Goal: Task Accomplishment & Management: Use online tool/utility

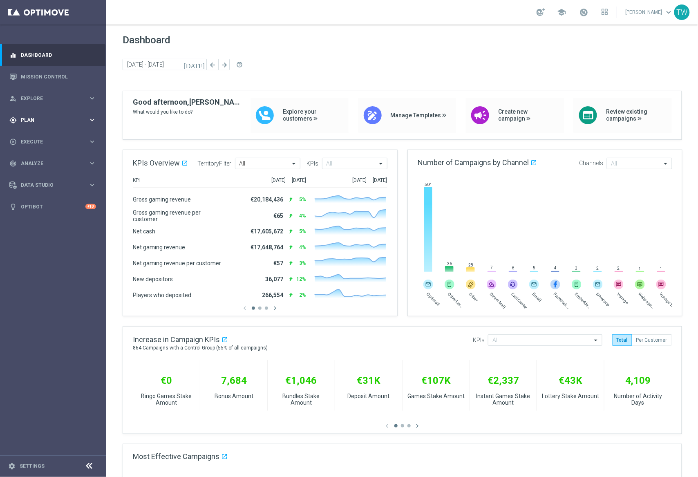
click at [78, 123] on div "gps_fixed Plan" at bounding box center [48, 119] width 79 height 7
click at [61, 161] on span "Templates" at bounding box center [51, 161] width 58 height 5
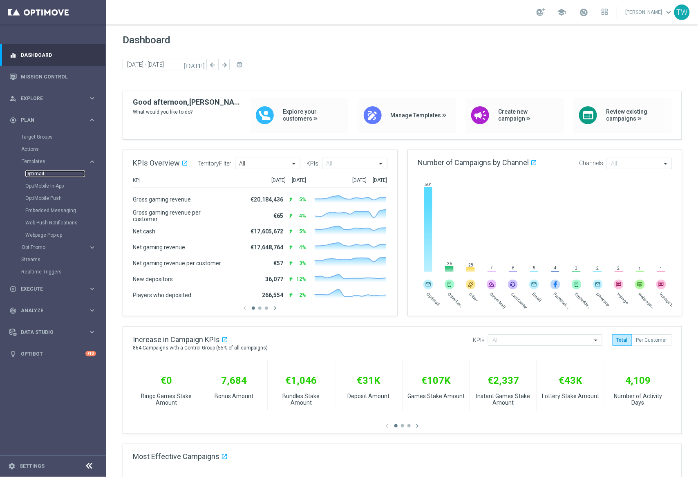
click at [40, 175] on link "Optimail" at bounding box center [55, 173] width 60 height 7
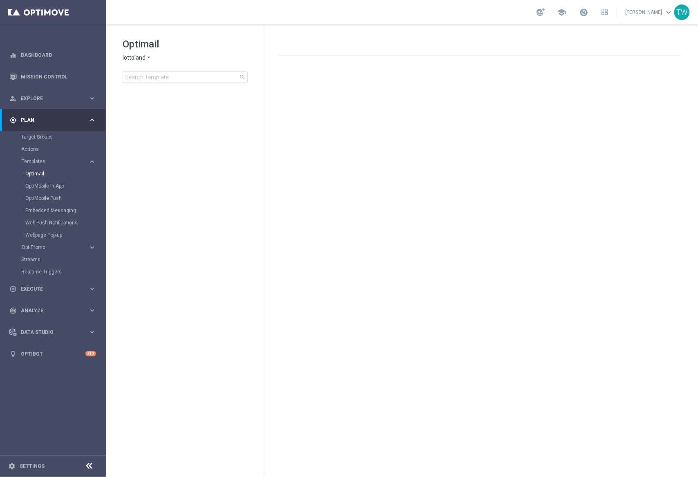
click at [130, 59] on span "lottoland" at bounding box center [134, 58] width 23 height 8
click at [150, 74] on div "KenoGO" at bounding box center [153, 77] width 61 height 10
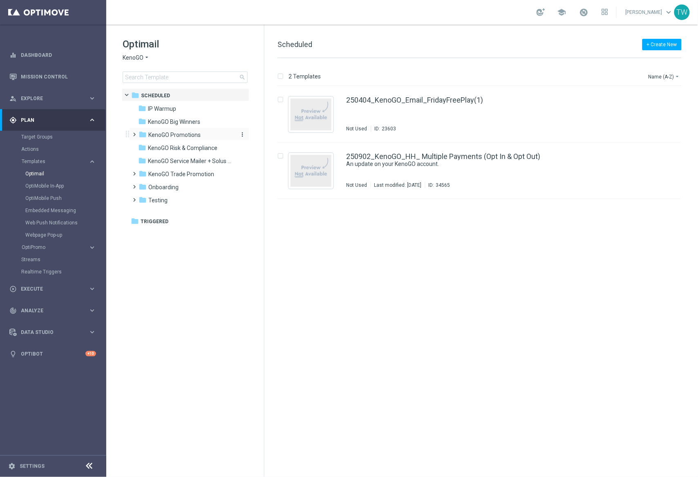
click at [185, 135] on span "KenoGO Promotions" at bounding box center [174, 134] width 52 height 7
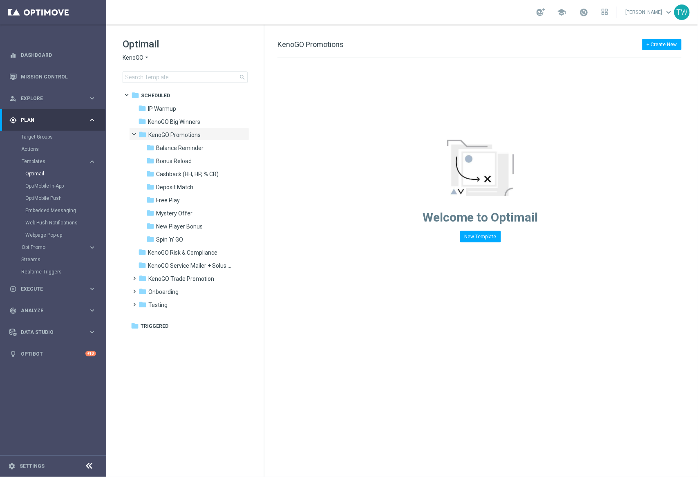
click at [185, 136] on span "KenoGO Promotions" at bounding box center [174, 134] width 52 height 7
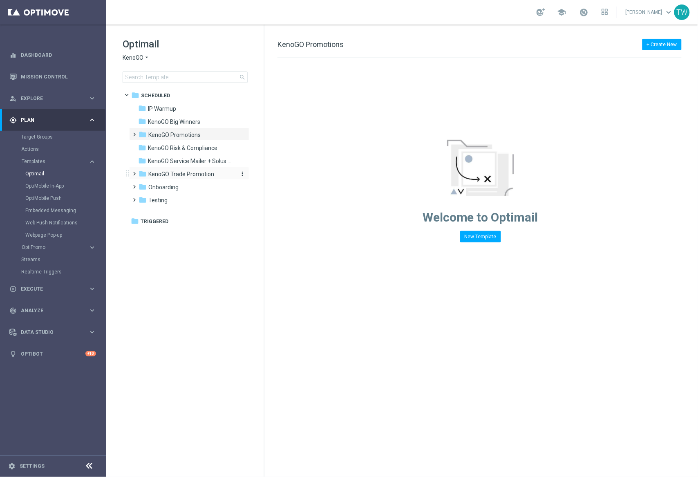
click at [189, 177] on span "KenoGO Trade Promotion" at bounding box center [181, 173] width 66 height 7
click at [185, 214] on span "Monthly Madness" at bounding box center [180, 213] width 46 height 7
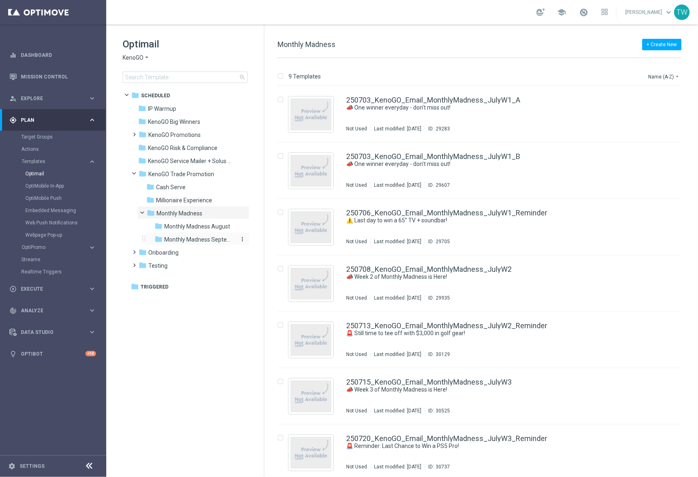
click at [211, 239] on span "Monthly Madness September" at bounding box center [199, 239] width 71 height 7
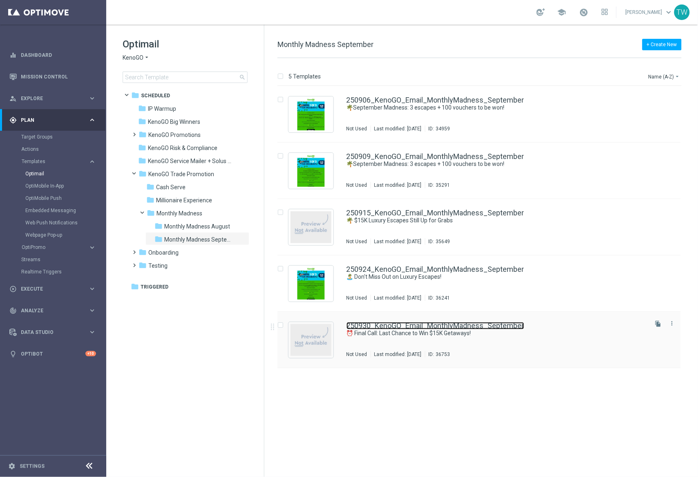
click at [460, 328] on link "250930_KenoGO_Email_MonthlyMadness_September" at bounding box center [436, 325] width 178 height 7
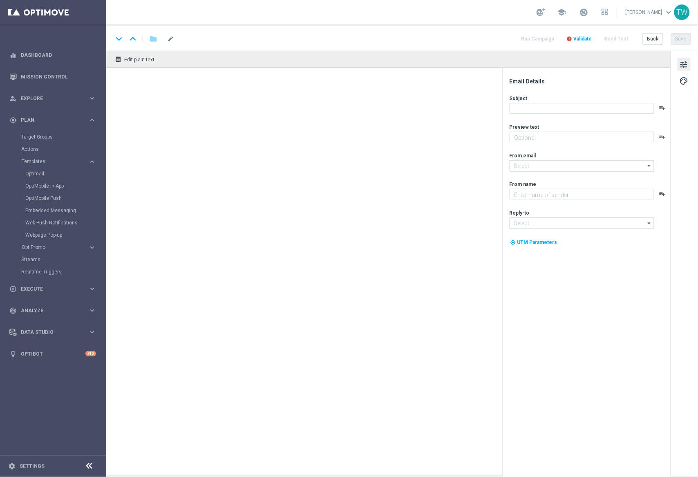
type textarea "Hurry, the clock is ticking!"
type input "[EMAIL_ADDRESS][DOMAIN_NAME]"
type textarea "KenoGO"
type input "[EMAIL_ADDRESS][DOMAIN_NAME]"
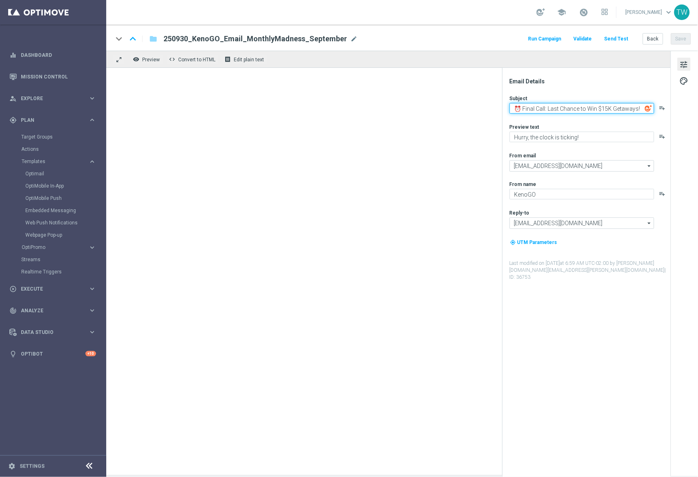
drag, startPoint x: 637, startPoint y: 109, endPoint x: 643, endPoint y: 145, distance: 36.6
click at [637, 110] on textarea "⏰ Final Call: Last Chance to Win $15K Getaways!" at bounding box center [582, 108] width 145 height 11
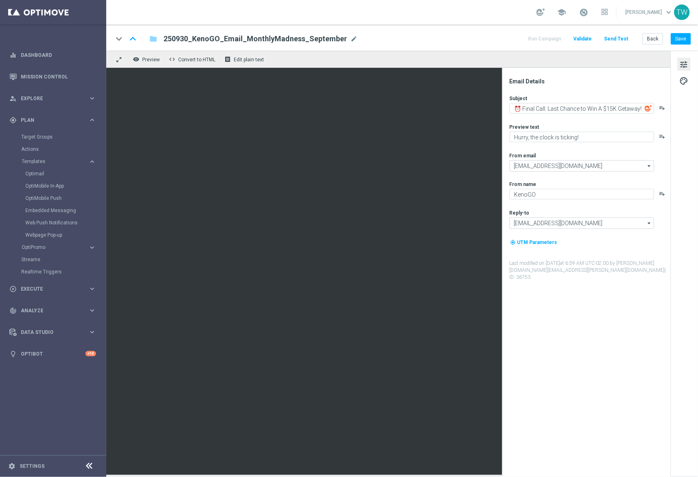
click at [689, 31] on div "keyboard_arrow_down keyboard_arrow_up folder 250930_KenoGO_Email_MonthlyMadness…" at bounding box center [402, 38] width 592 height 26
click at [687, 34] on button "Save" at bounding box center [681, 38] width 20 height 11
drag, startPoint x: 601, startPoint y: 109, endPoint x: 609, endPoint y: 115, distance: 10.2
click at [602, 110] on textarea "⏰ Final Call: Last Chance to Win A $15K Getaway!" at bounding box center [582, 108] width 145 height 11
type textarea "⏰ Final Call: Last Chance to Win a $15K Getaway!"
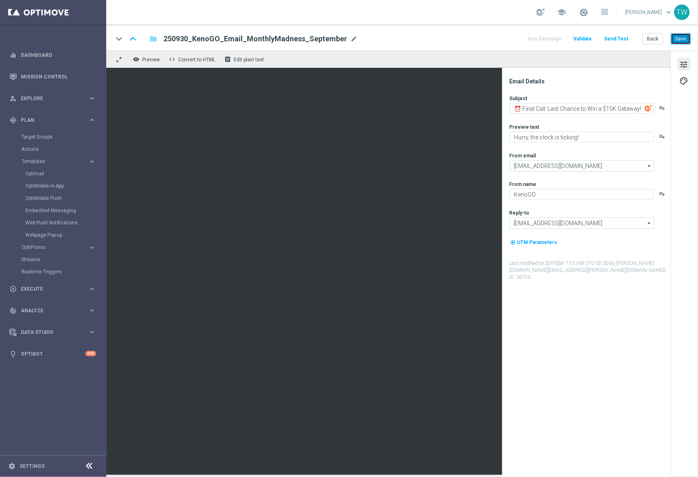
click at [678, 41] on button "Save" at bounding box center [681, 38] width 20 height 11
click at [616, 36] on button "Send Test" at bounding box center [616, 39] width 27 height 11
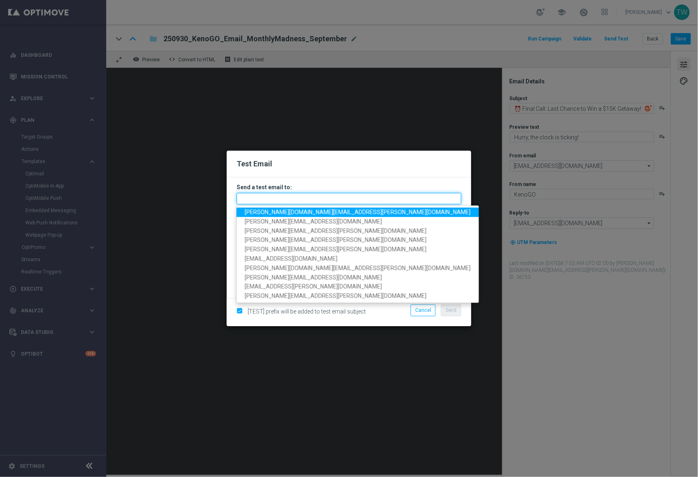
click at [389, 199] on input "text" at bounding box center [349, 198] width 225 height 11
paste input "[PERSON_NAME][DOMAIN_NAME][EMAIL_ADDRESS][PERSON_NAME][DOMAIN_NAME], [DOMAIN_NA…"
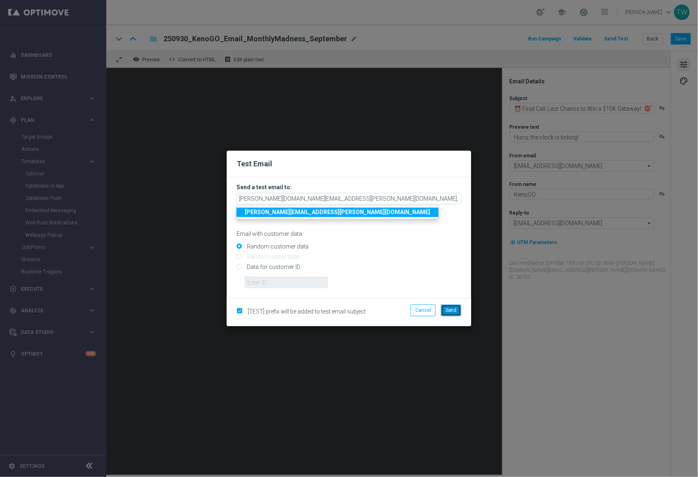
click at [450, 307] on span "Send" at bounding box center [450, 310] width 11 height 6
type input "[PERSON_NAME][DOMAIN_NAME][EMAIL_ADDRESS][PERSON_NAME][DOMAIN_NAME],[DOMAIN_NAM…"
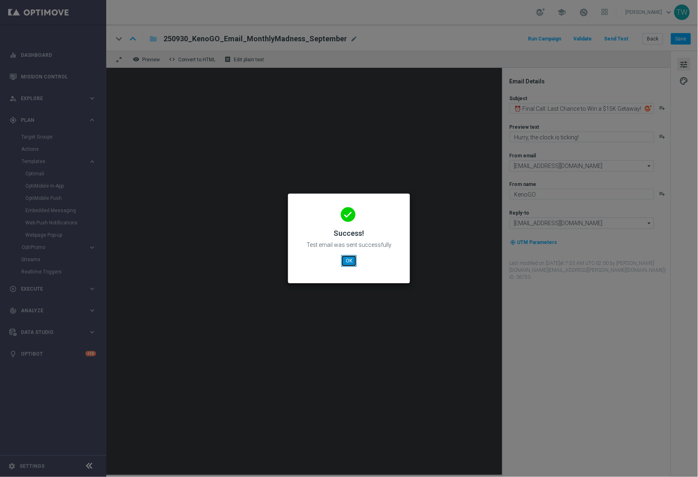
click at [354, 262] on button "OK" at bounding box center [349, 260] width 16 height 11
